Goal: Information Seeking & Learning: Compare options

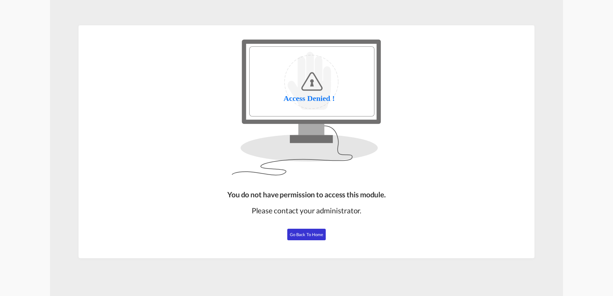
click at [303, 235] on span "Go Back to Home" at bounding box center [307, 234] width 34 height 5
